Goal: Task Accomplishment & Management: Complete application form

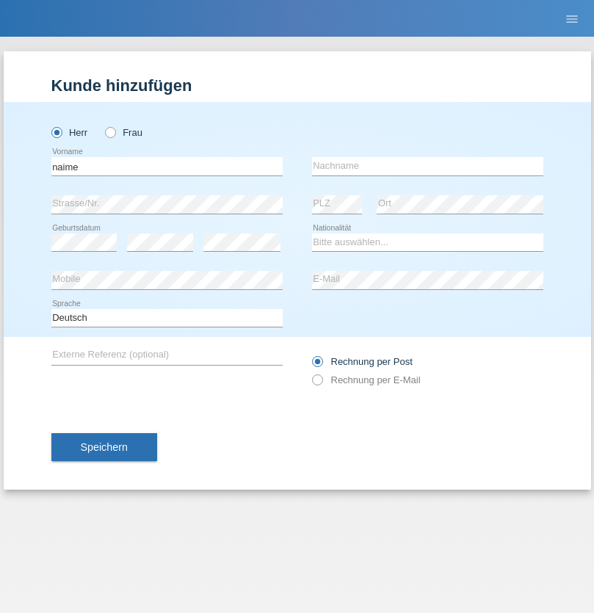
type input "naime"
click at [427, 166] on input "text" at bounding box center [427, 166] width 231 height 18
type input "llugiqi"
select select "CH"
radio input "true"
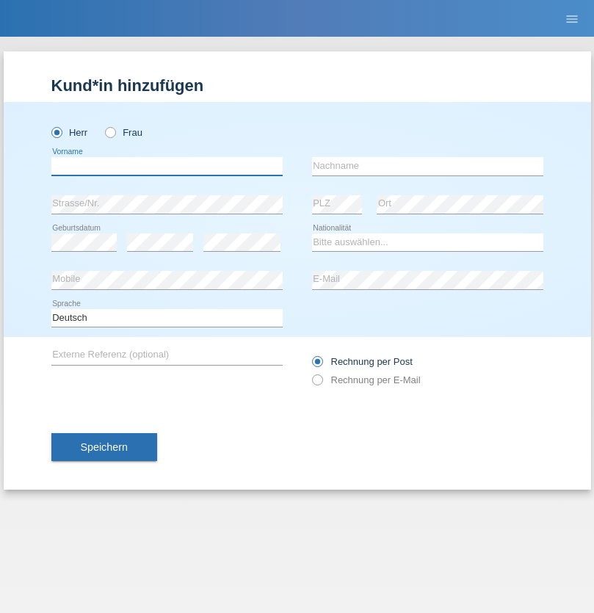
click at [167, 166] on input "text" at bounding box center [166, 166] width 231 height 18
type input "Shaban"
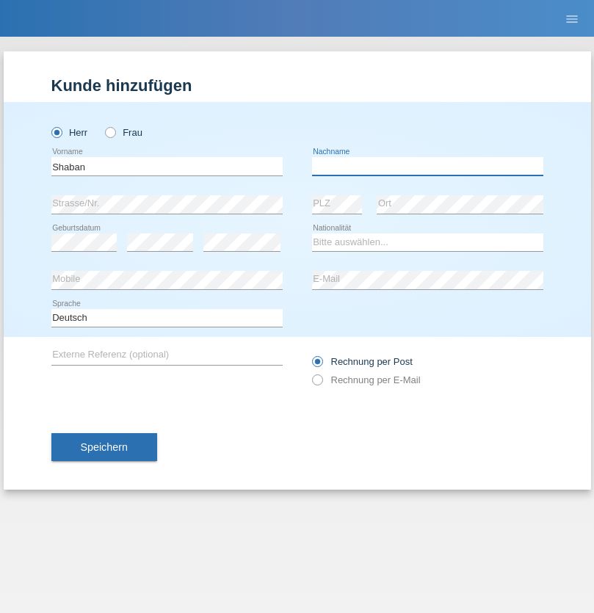
click at [427, 166] on input "text" at bounding box center [427, 166] width 231 height 18
type input "llugiqi"
select select "CH"
radio input "true"
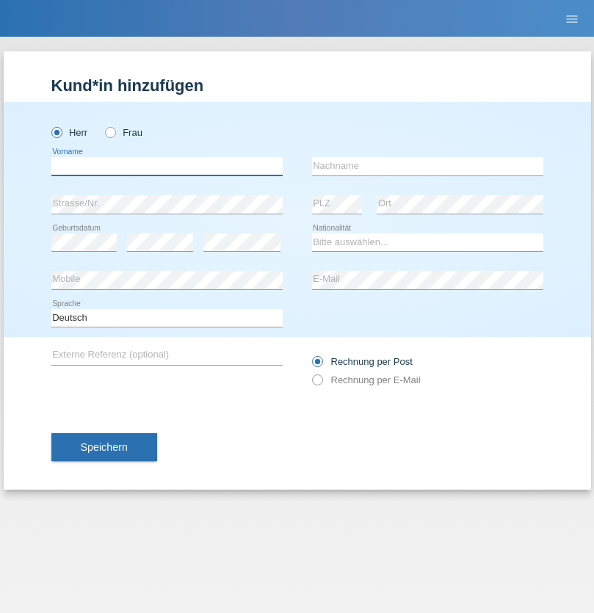
click at [167, 166] on input "text" at bounding box center [166, 166] width 231 height 18
type input "Champing"
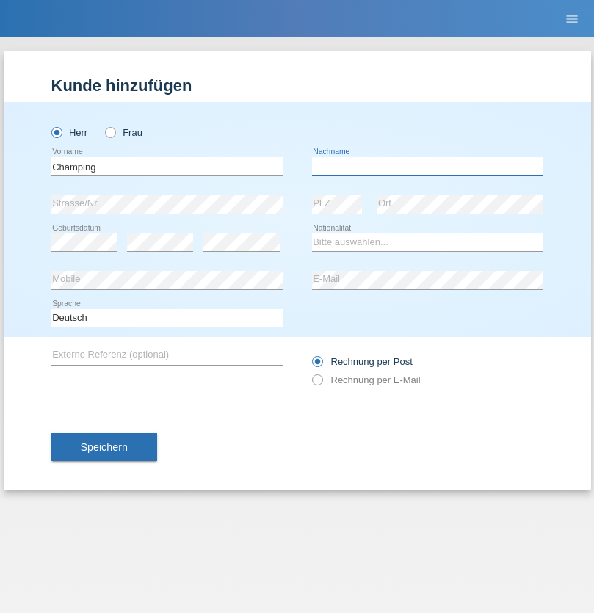
click at [427, 166] on input "text" at bounding box center [427, 166] width 231 height 18
type input "Malonga"
select select "CH"
radio input "true"
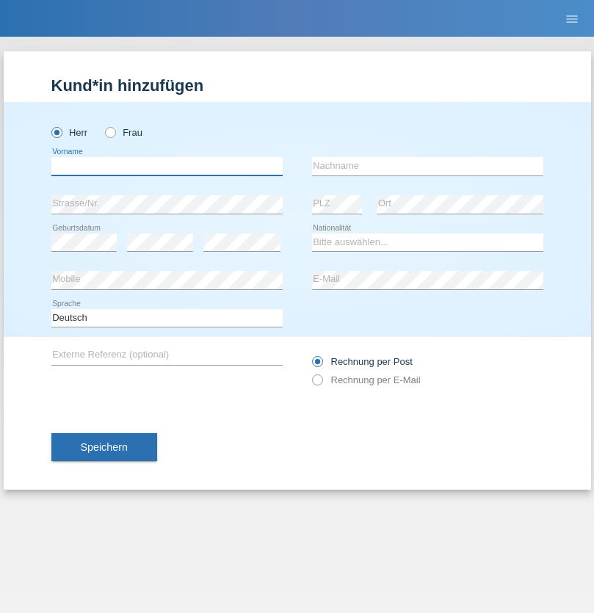
click at [167, 166] on input "text" at bounding box center [166, 166] width 231 height 18
type input "Djordjevic"
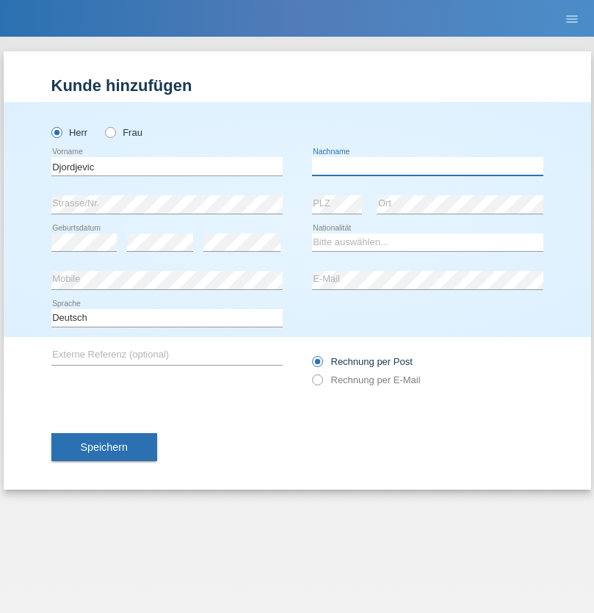
click at [427, 166] on input "text" at bounding box center [427, 166] width 231 height 18
type input "Radosav"
select select "RS"
select select "C"
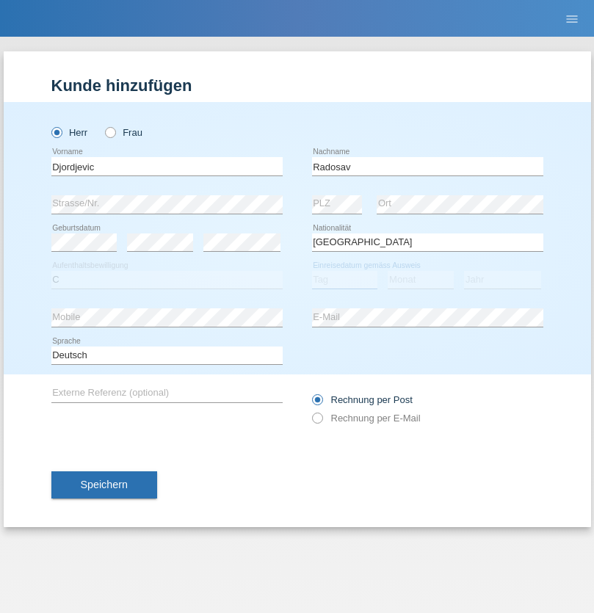
select select "10"
select select "03"
select select "1989"
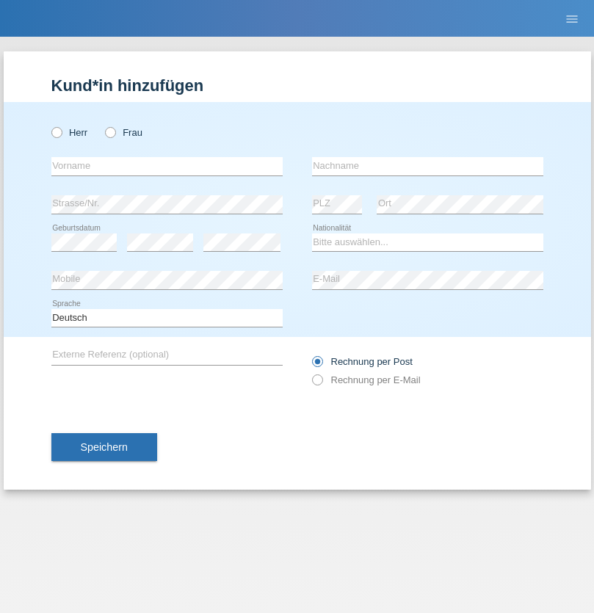
radio input "true"
click at [167, 166] on input "text" at bounding box center [166, 166] width 231 height 18
type input "Silvia"
click at [427, 166] on input "text" at bounding box center [427, 166] width 231 height 18
type input "Patera"
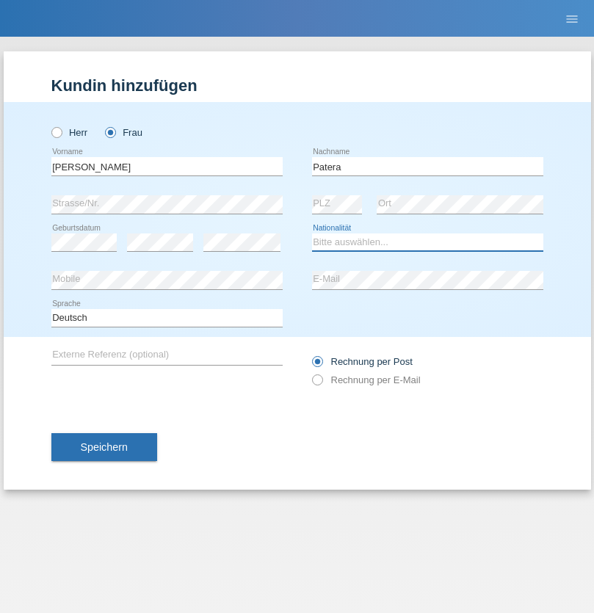
select select "CH"
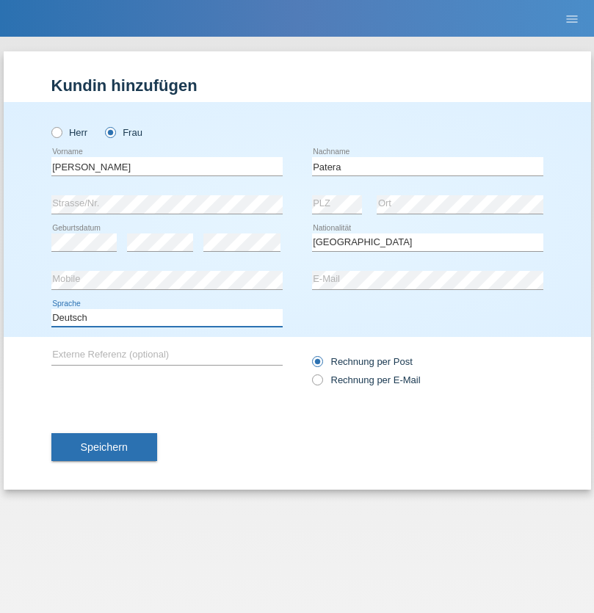
select select "en"
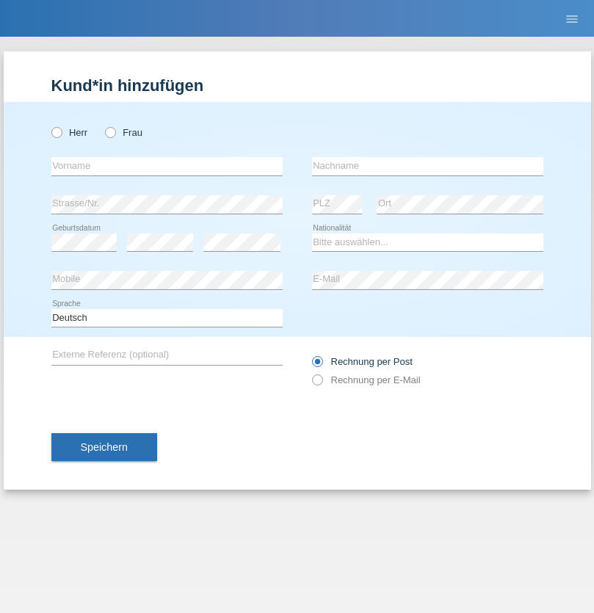
radio input "true"
click at [167, 166] on input "text" at bounding box center [166, 166] width 231 height 18
type input "[PERSON_NAME]"
click at [427, 166] on input "text" at bounding box center [427, 166] width 231 height 18
type input "Sakhi"
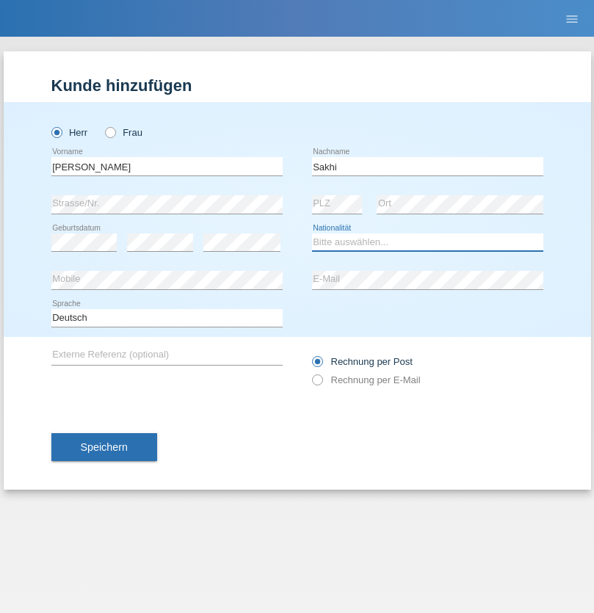
select select "IT"
select select "C"
select select "24"
select select "10"
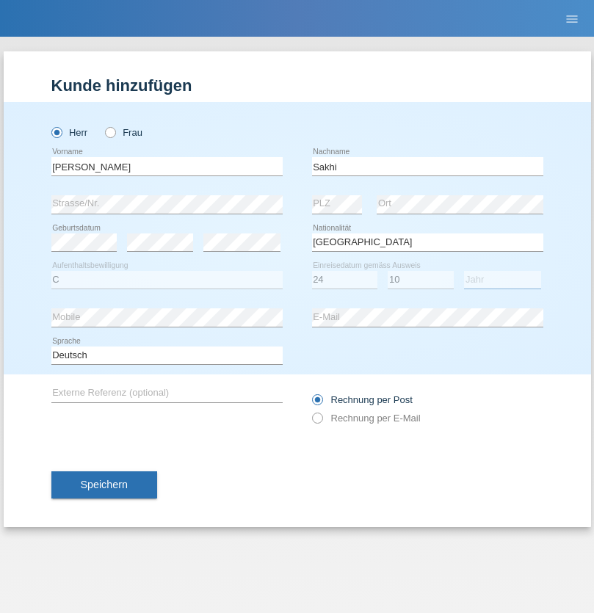
select select "2021"
